Goal: Navigation & Orientation: Find specific page/section

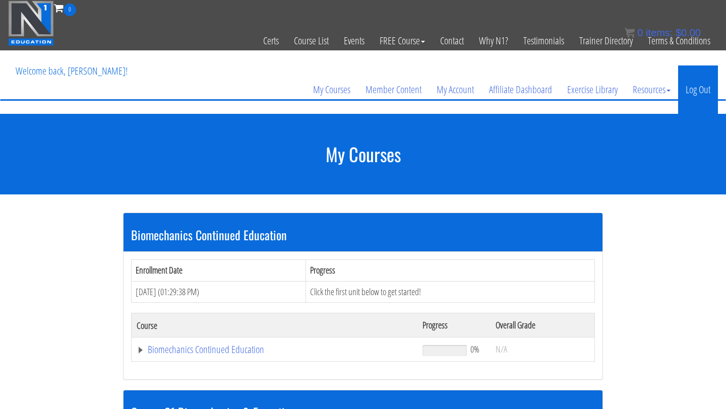
click at [691, 90] on link "Log Out" at bounding box center [698, 90] width 40 height 48
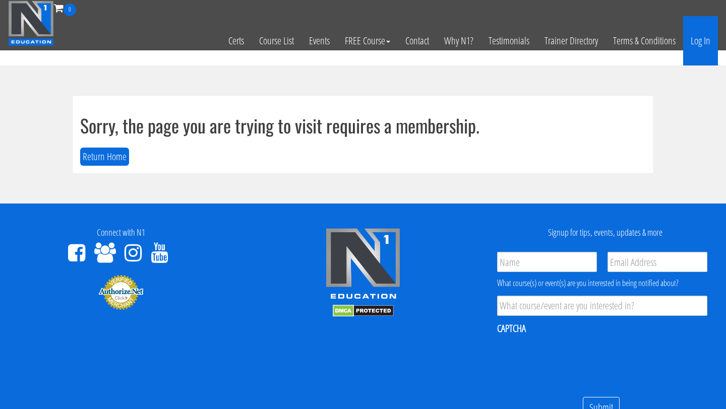
click at [698, 40] on link "Log In" at bounding box center [700, 40] width 35 height 49
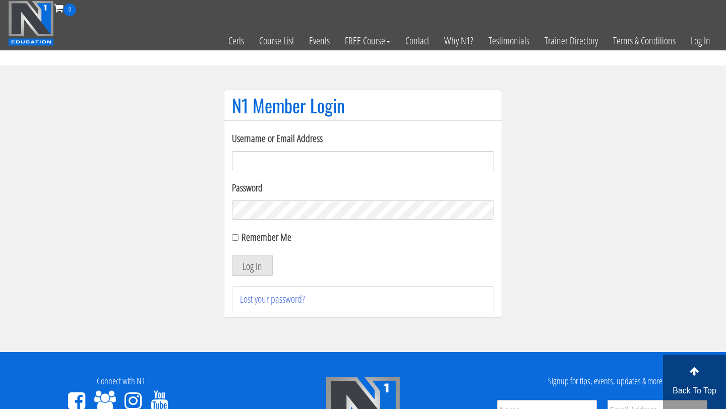
type input "[PERSON_NAME][EMAIL_ADDRESS][PERSON_NAME][DOMAIN_NAME]"
click at [235, 239] on input "Remember Me" at bounding box center [235, 237] width 7 height 7
checkbox input "true"
click at [249, 267] on button "Log In" at bounding box center [252, 265] width 41 height 21
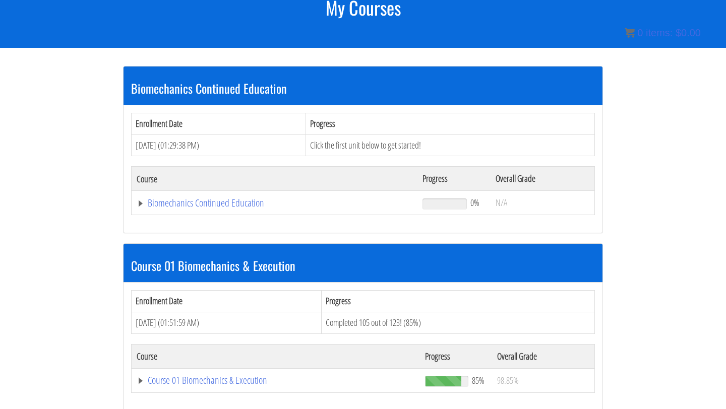
scroll to position [150, 0]
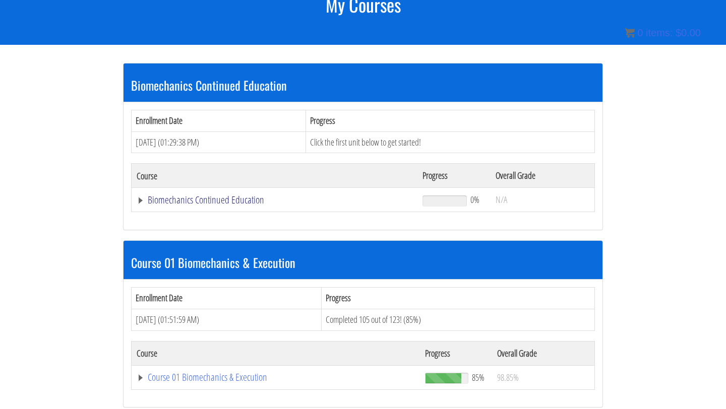
click at [213, 202] on link "Biomechanics Continued Education" at bounding box center [275, 200] width 276 height 10
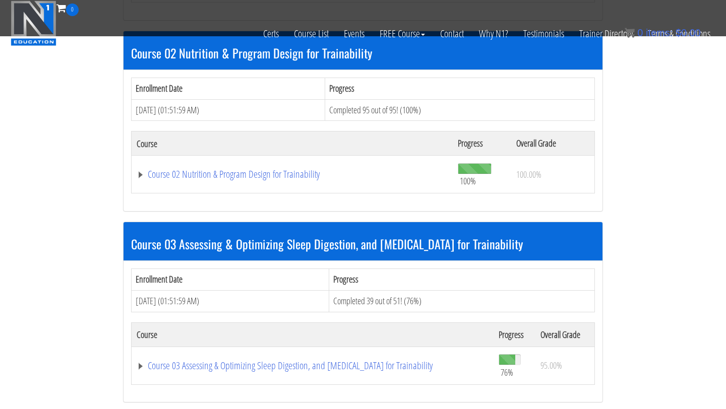
scroll to position [314, 0]
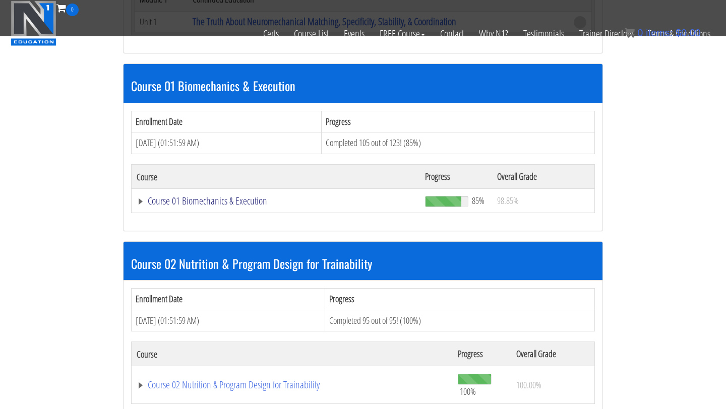
click at [245, 200] on link "Course 01 Biomechanics & Execution" at bounding box center [276, 201] width 278 height 10
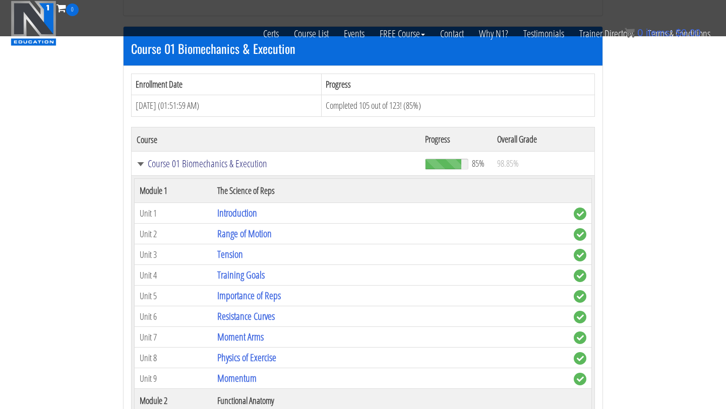
scroll to position [350, 0]
